Goal: Task Accomplishment & Management: Manage account settings

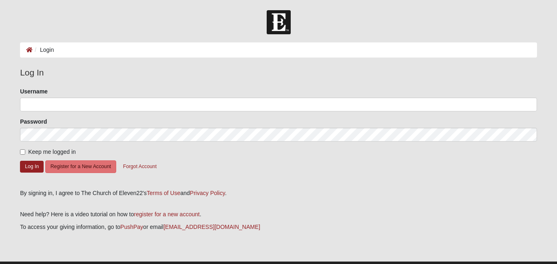
click at [55, 52] on ol "Login" at bounding box center [278, 49] width 517 height 15
click at [517, 102] on img at bounding box center [516, 105] width 10 height 10
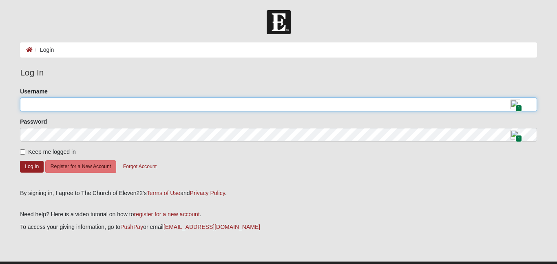
click at [42, 106] on input "Username" at bounding box center [278, 105] width 517 height 14
type input "[EMAIL_ADDRESS][DOMAIN_NAME]"
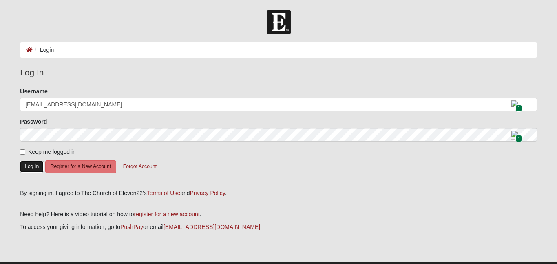
click at [34, 166] on button "Log In" at bounding box center [32, 167] width 24 height 12
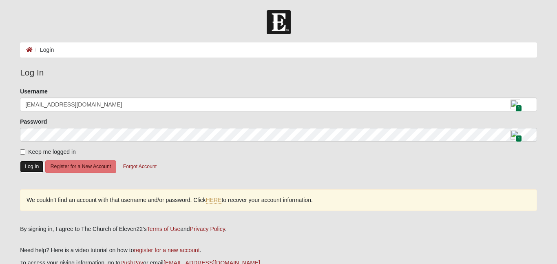
click at [34, 166] on button "Log In" at bounding box center [32, 167] width 24 height 12
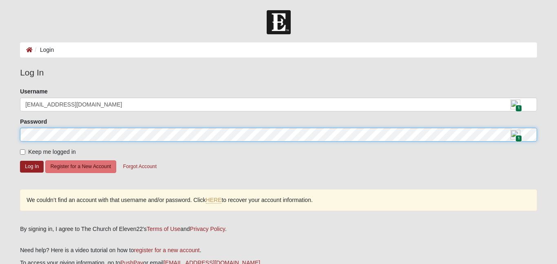
click at [11, 130] on form "Log In Login Login Error Log In Please correct the following: Username [EMAIL_A…" at bounding box center [278, 164] width 557 height 308
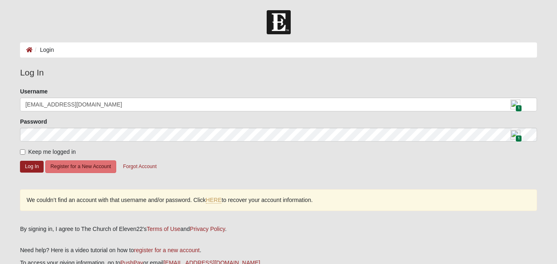
drag, startPoint x: 18, startPoint y: 133, endPoint x: 168, endPoint y: 121, distance: 150.7
click at [211, 91] on div "Please correct the following: Username [EMAIL_ADDRESS][DOMAIN_NAME] 1 Password …" at bounding box center [279, 153] width 530 height 132
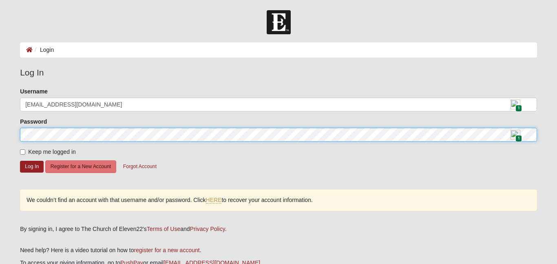
click at [6, 130] on form "Log In Login Login Error Log In Please correct the following: Username [EMAIL_A…" at bounding box center [278, 164] width 557 height 308
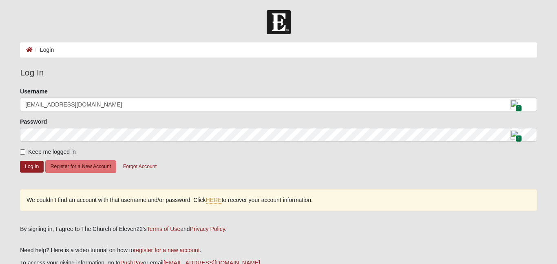
click at [382, 172] on form "Please correct the following: Username [EMAIL_ADDRESS][DOMAIN_NAME] 1 Password …" at bounding box center [278, 135] width 517 height 96
click at [39, 167] on button "Log In" at bounding box center [32, 167] width 24 height 12
click at [29, 166] on button "Log In" at bounding box center [32, 167] width 24 height 12
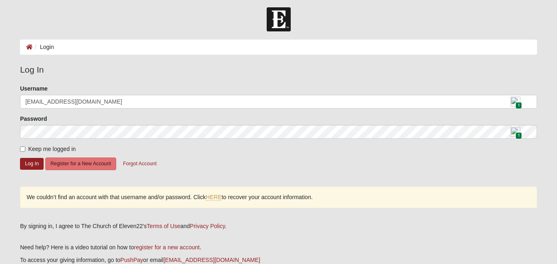
scroll to position [4, 0]
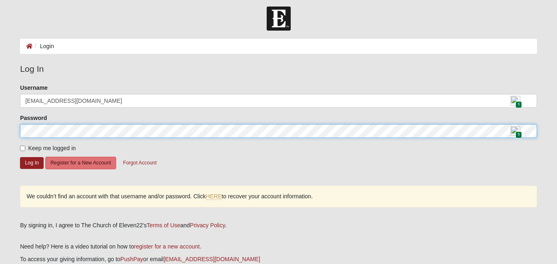
click at [0, 131] on form "Log In Login Login Error Log In Please correct the following: Username [EMAIL_A…" at bounding box center [278, 161] width 557 height 308
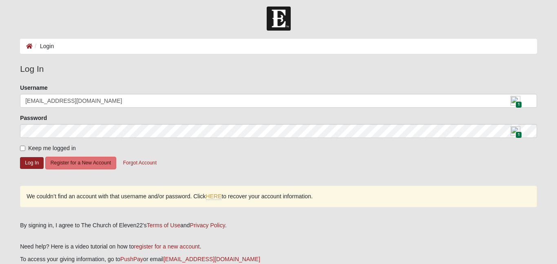
drag, startPoint x: 273, startPoint y: 154, endPoint x: 208, endPoint y: 154, distance: 65.3
click at [273, 154] on form "Please correct the following: Username [EMAIL_ADDRESS][DOMAIN_NAME] 1 Password …" at bounding box center [278, 132] width 517 height 96
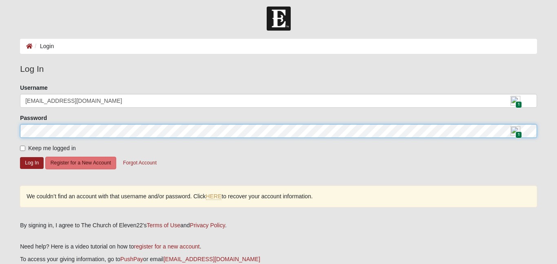
click at [8, 133] on form "Log In Login Login Error Log In Please correct the following: Username [EMAIL_A…" at bounding box center [278, 161] width 557 height 308
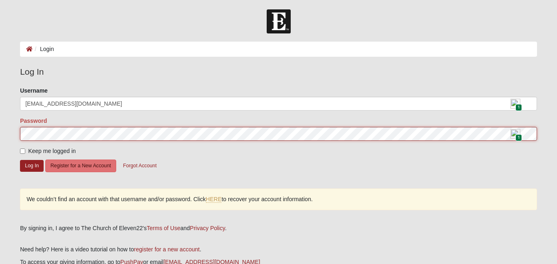
scroll to position [0, 0]
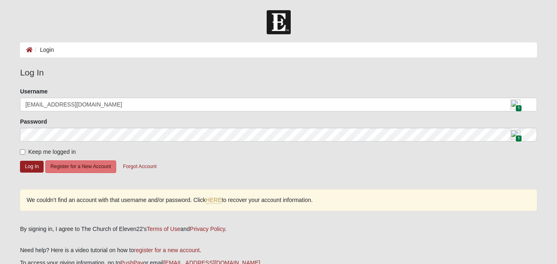
click at [221, 177] on form "Please correct the following: Username [EMAIL_ADDRESS][DOMAIN_NAME] 1 Password …" at bounding box center [278, 135] width 517 height 96
click at [38, 168] on button "Log In" at bounding box center [32, 167] width 24 height 12
click at [40, 168] on button "Log In" at bounding box center [32, 167] width 24 height 12
click at [344, 63] on main "Login Login Error Log In Please correct the following: Username [EMAIL_ADDRESS]…" at bounding box center [279, 169] width 530 height 255
